Goal: Task Accomplishment & Management: Use online tool/utility

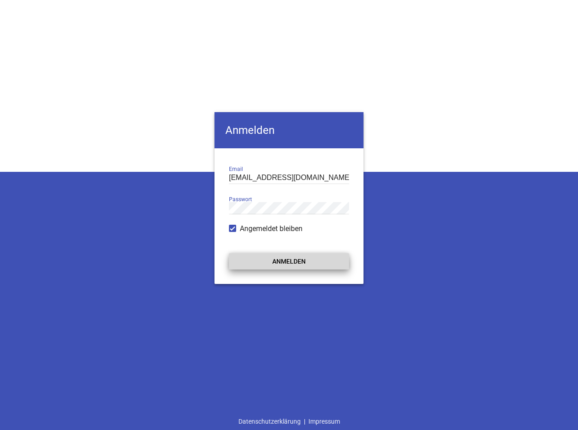
click at [274, 266] on button "Anmelden" at bounding box center [289, 261] width 120 height 16
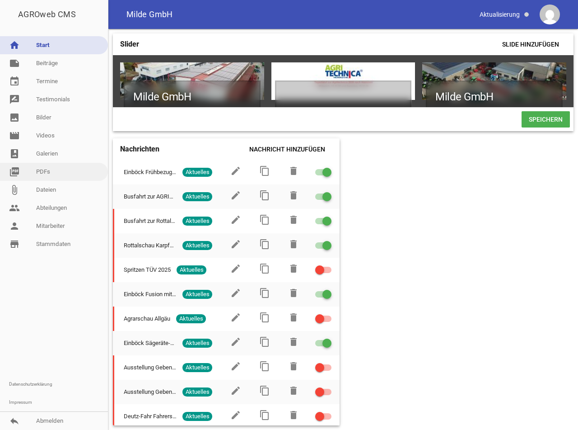
click at [49, 173] on link "picture_as_pdf PDFs" at bounding box center [54, 172] width 108 height 18
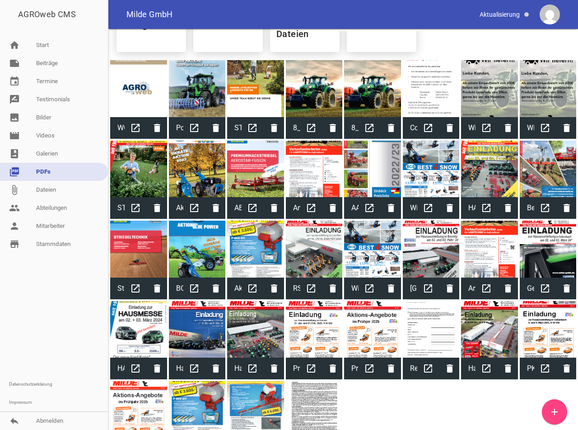
scroll to position [91, 0]
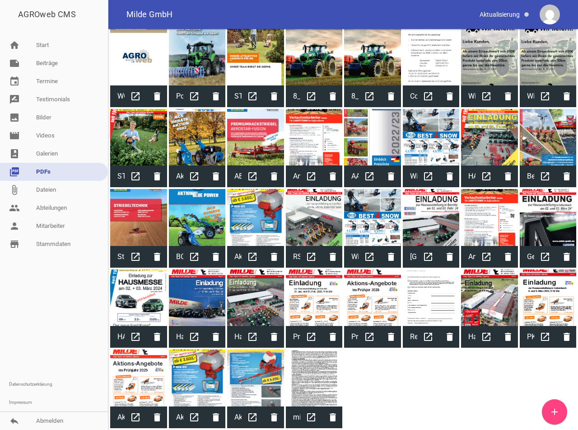
click at [562, 417] on link "add" at bounding box center [554, 411] width 25 height 25
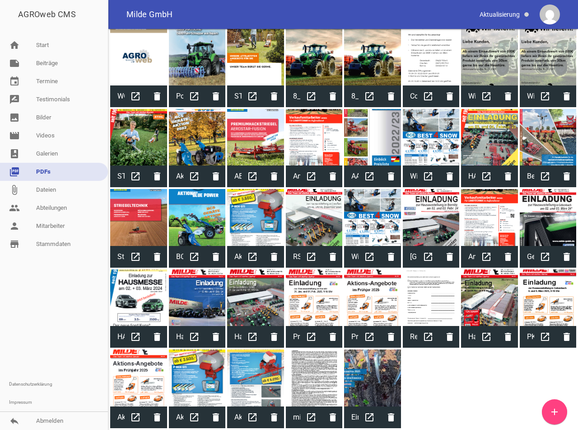
click at [376, 390] on div at bounding box center [372, 377] width 57 height 57
type input "Einböck Agritechnica 2025 Neuheiten DE"
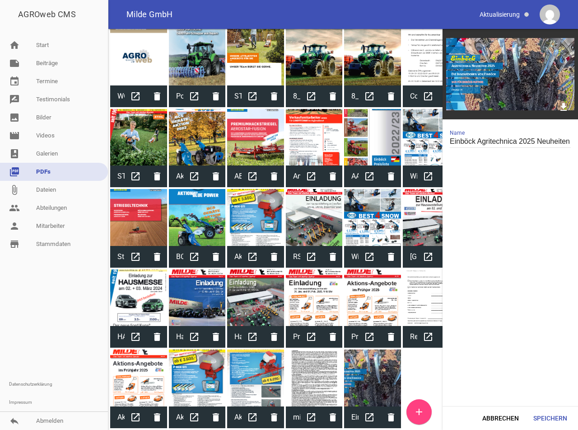
click at [513, 84] on img at bounding box center [511, 74] width 136 height 90
drag, startPoint x: 542, startPoint y: 423, endPoint x: 543, endPoint y: 418, distance: 5.2
click at [542, 423] on button "Speichern" at bounding box center [551, 418] width 48 height 16
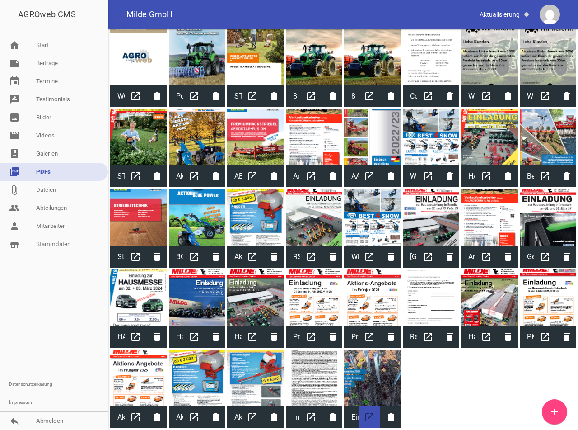
click at [373, 415] on icon "open_in_new" at bounding box center [370, 417] width 22 height 22
